Goal: Task Accomplishment & Management: Manage account settings

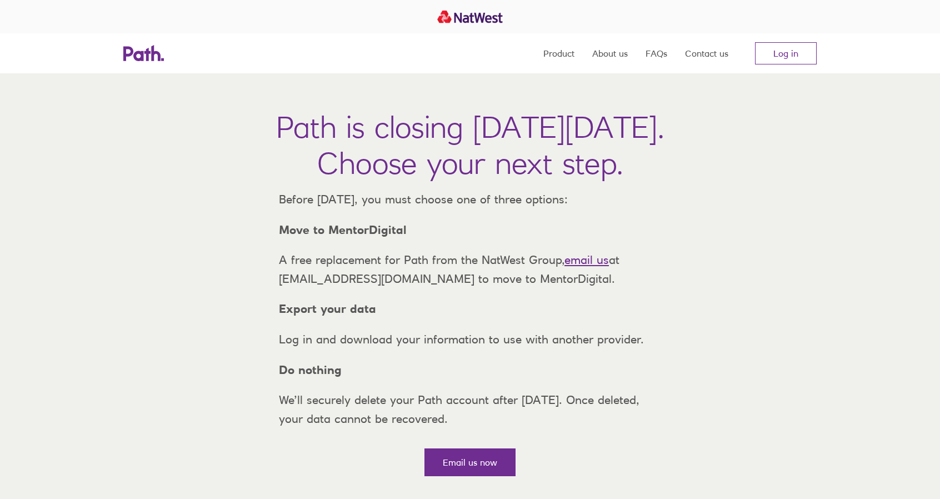
click at [786, 53] on link "Log in" at bounding box center [786, 53] width 62 height 22
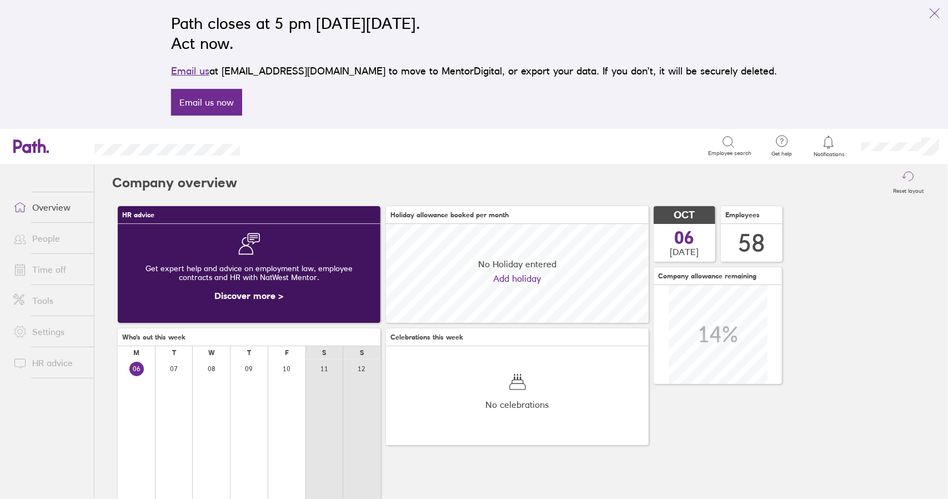
scroll to position [99, 262]
click at [934, 12] on icon "link" at bounding box center [934, 13] width 13 height 13
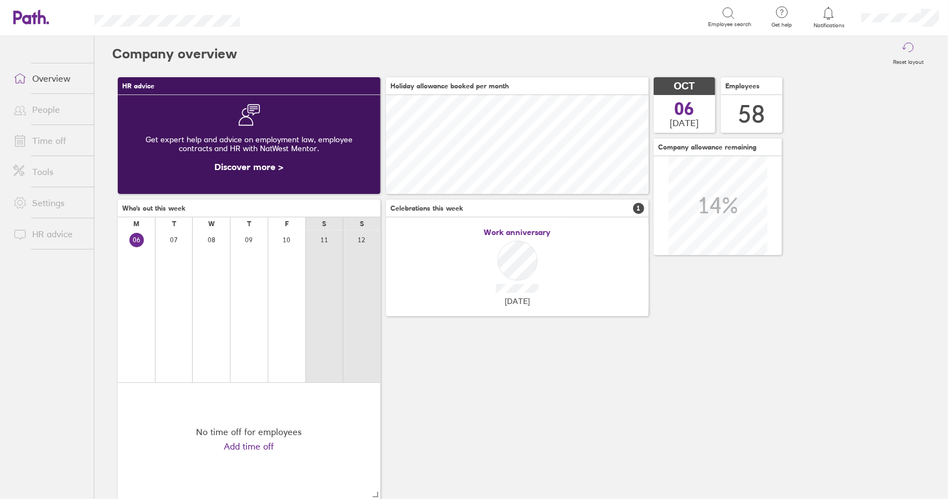
click at [58, 142] on link "Time off" at bounding box center [48, 140] width 89 height 22
